Goal: Information Seeking & Learning: Learn about a topic

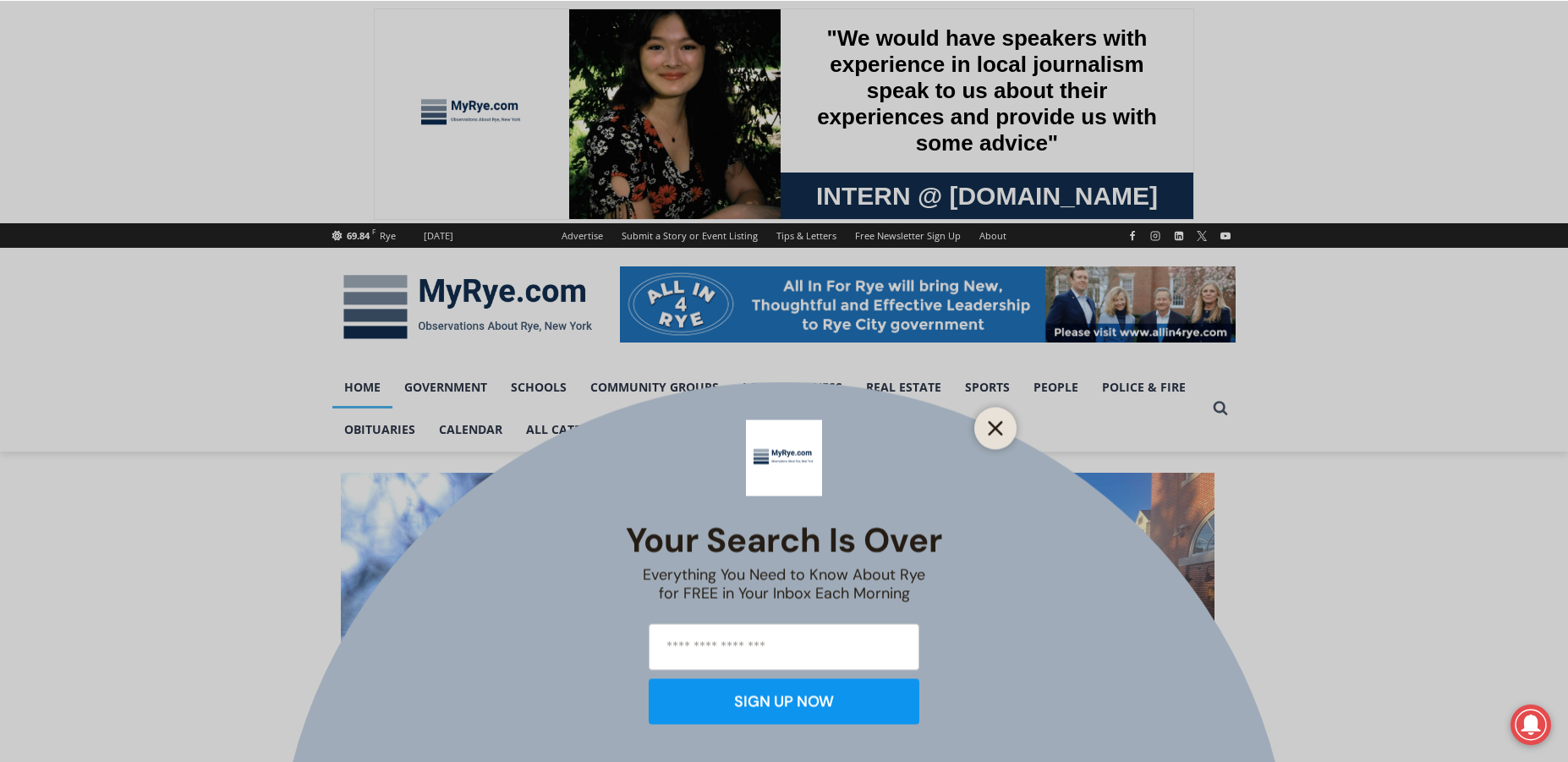
click at [988, 431] on button "Close" at bounding box center [995, 428] width 23 height 23
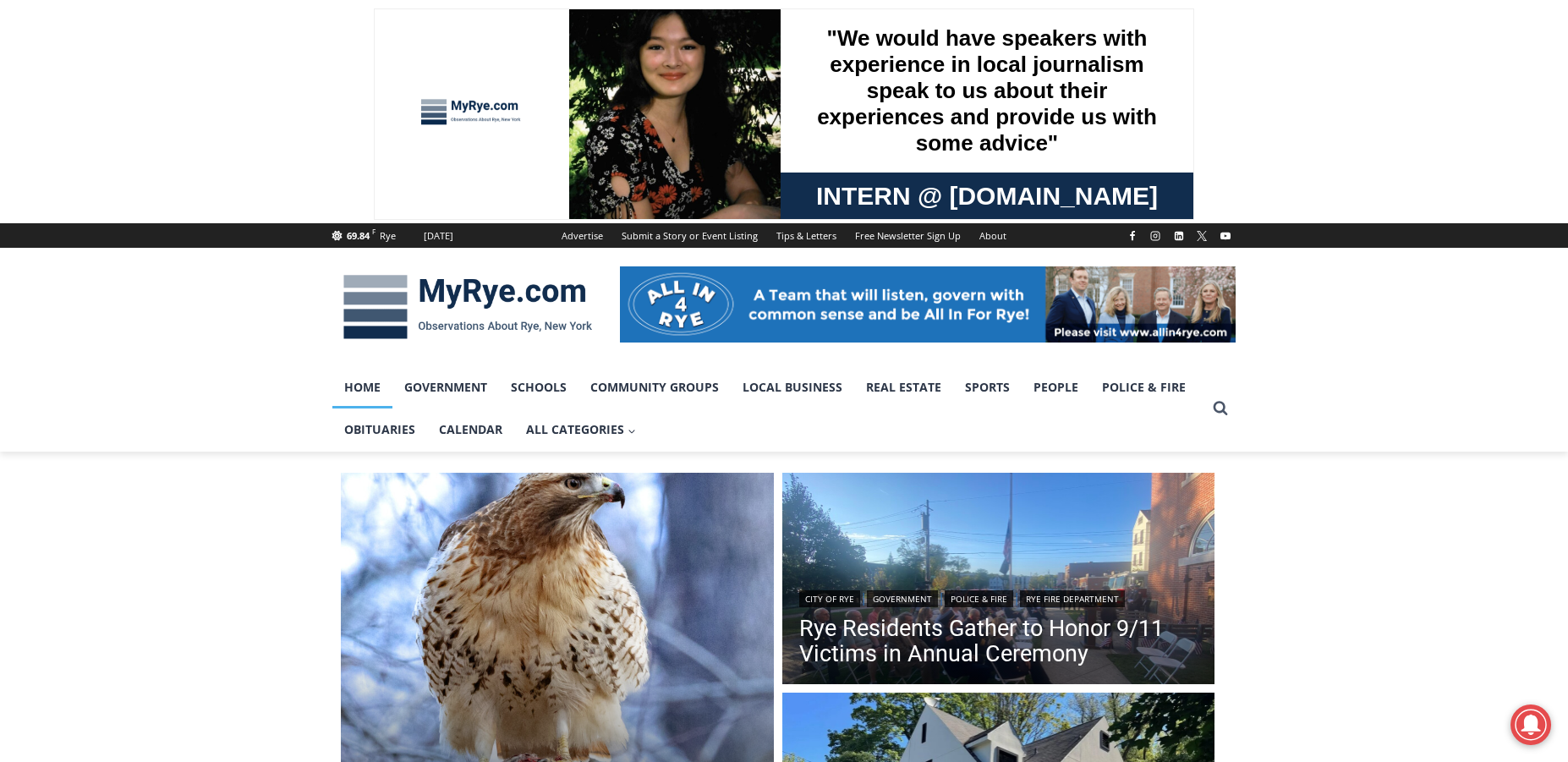
scroll to position [254, 0]
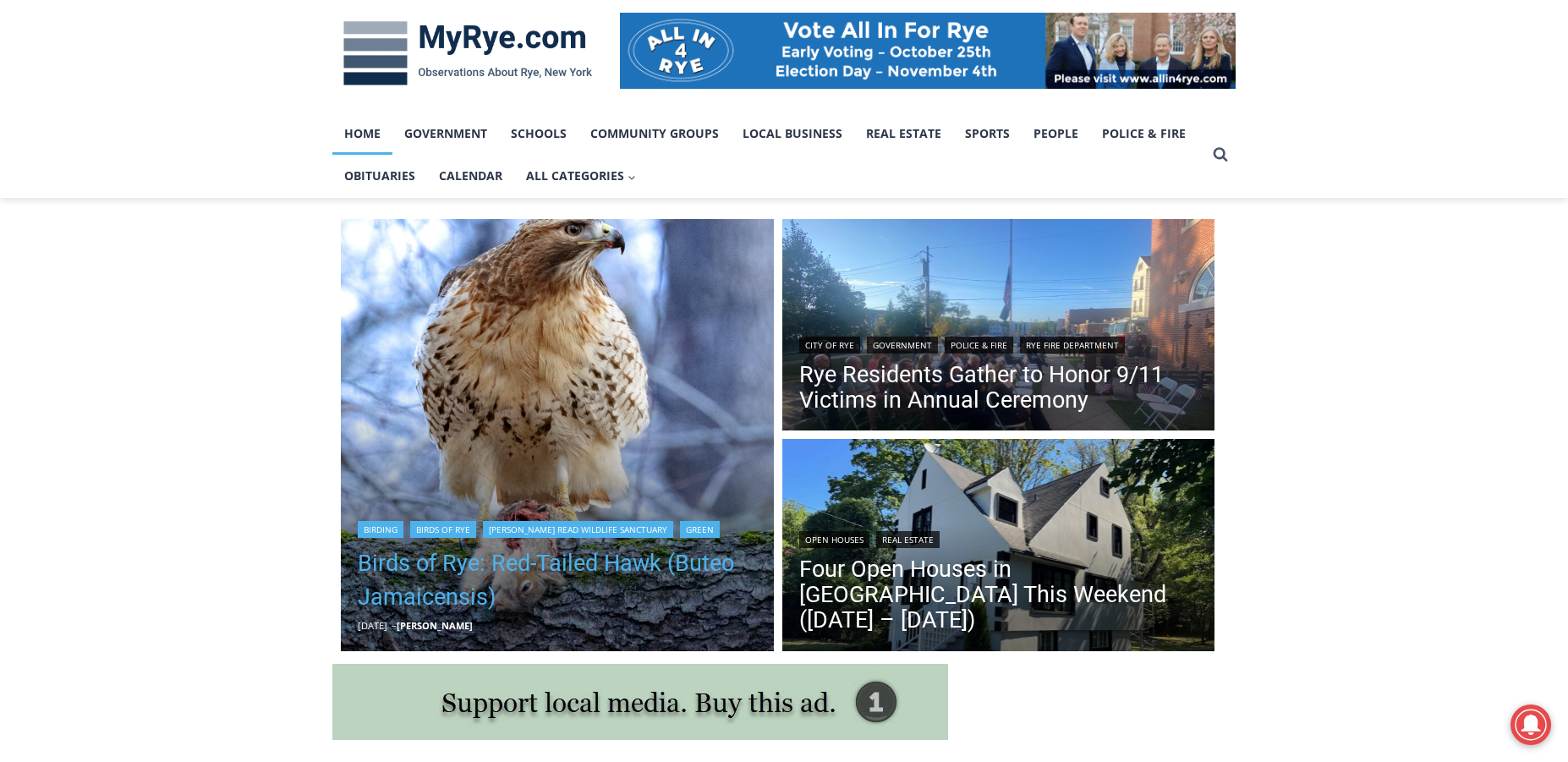
click at [505, 566] on link "Birds of Rye: Red-Tailed Hawk (Buteo Jamaicensis)" at bounding box center [558, 580] width 399 height 67
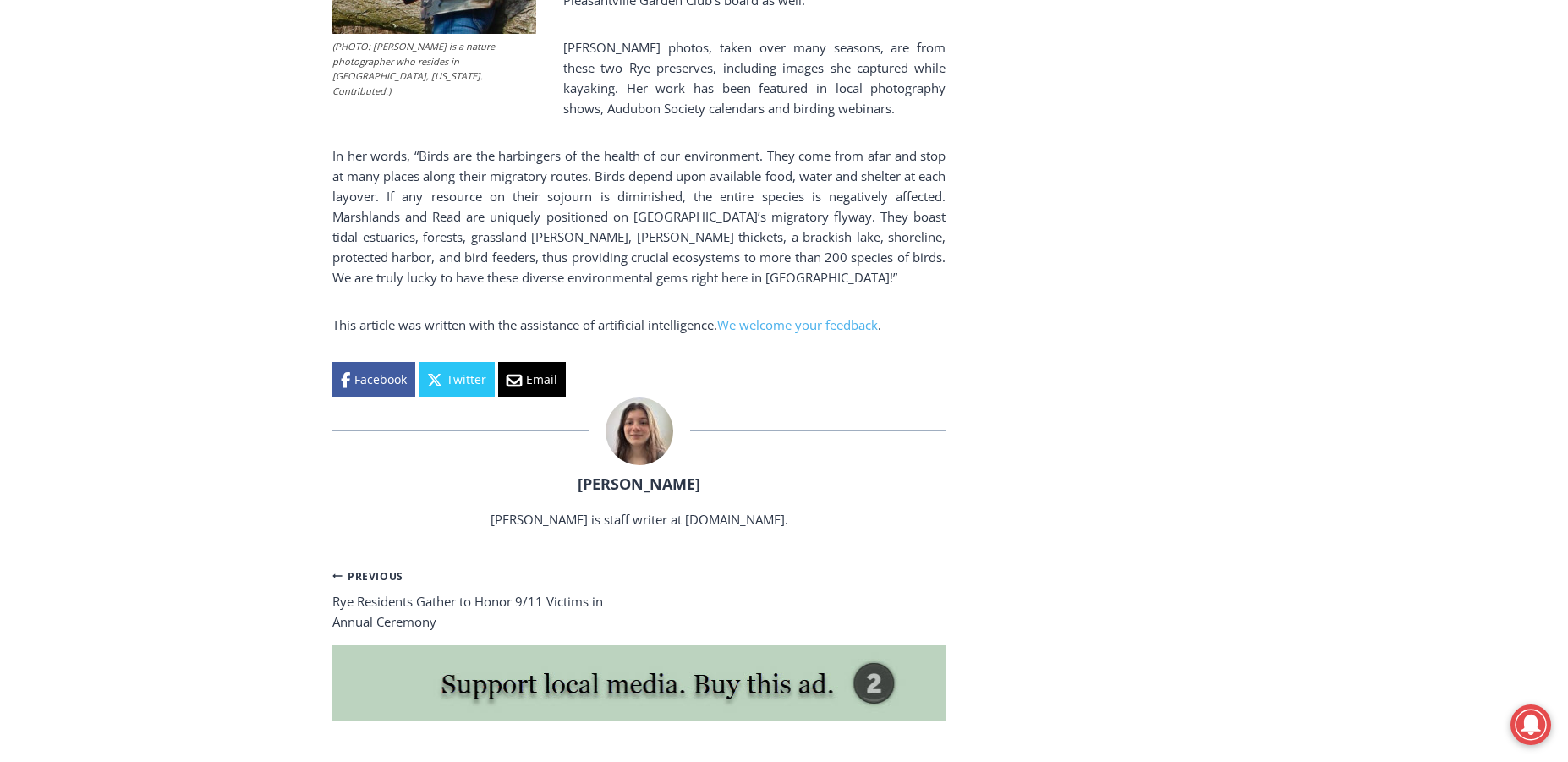
scroll to position [3467, 0]
